Goal: Information Seeking & Learning: Learn about a topic

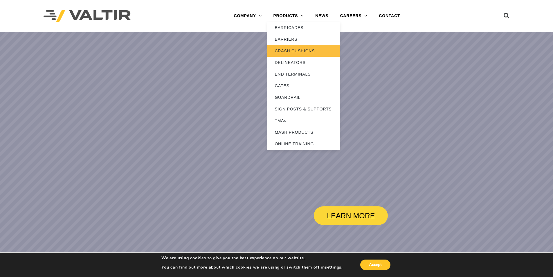
click at [287, 52] on link "CRASH CUSHIONS" at bounding box center [304, 51] width 73 height 12
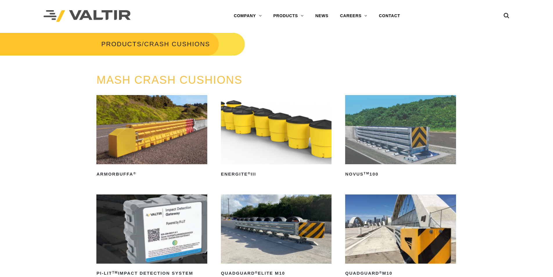
click at [282, 130] on img at bounding box center [276, 129] width 111 height 69
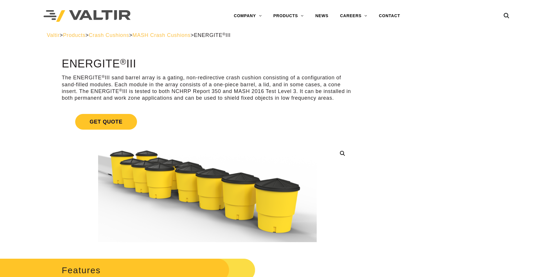
scroll to position [87, 0]
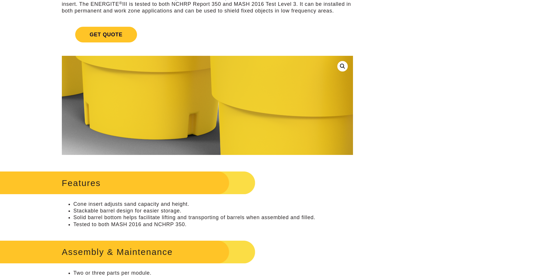
click at [235, 119] on img at bounding box center [126, 46] width 1162 height 526
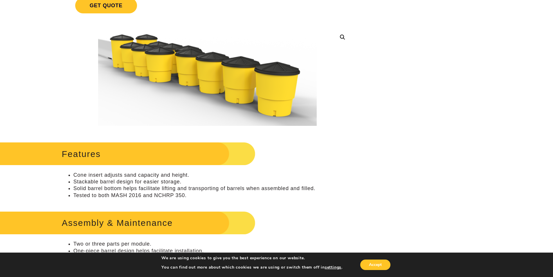
scroll to position [0, 0]
